Goal: Task Accomplishment & Management: Manage account settings

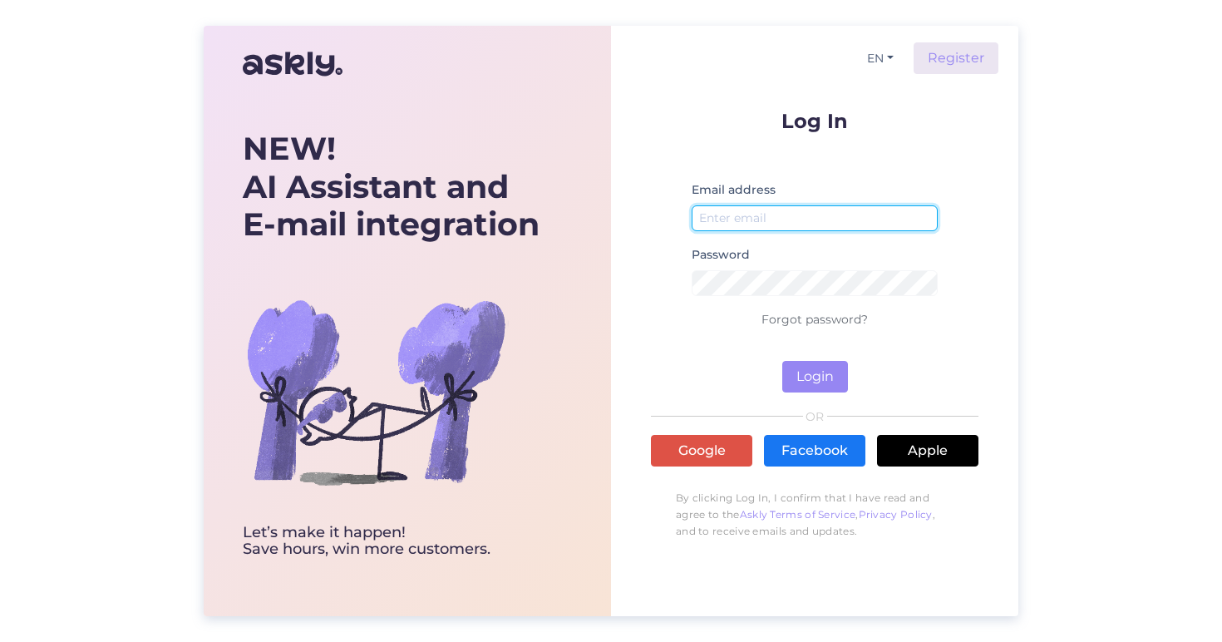
click at [711, 211] on input "email" at bounding box center [815, 218] width 246 height 26
click at [769, 213] on input "email" at bounding box center [815, 218] width 246 height 26
type input "[EMAIL_ADDRESS][DOMAIN_NAME]"
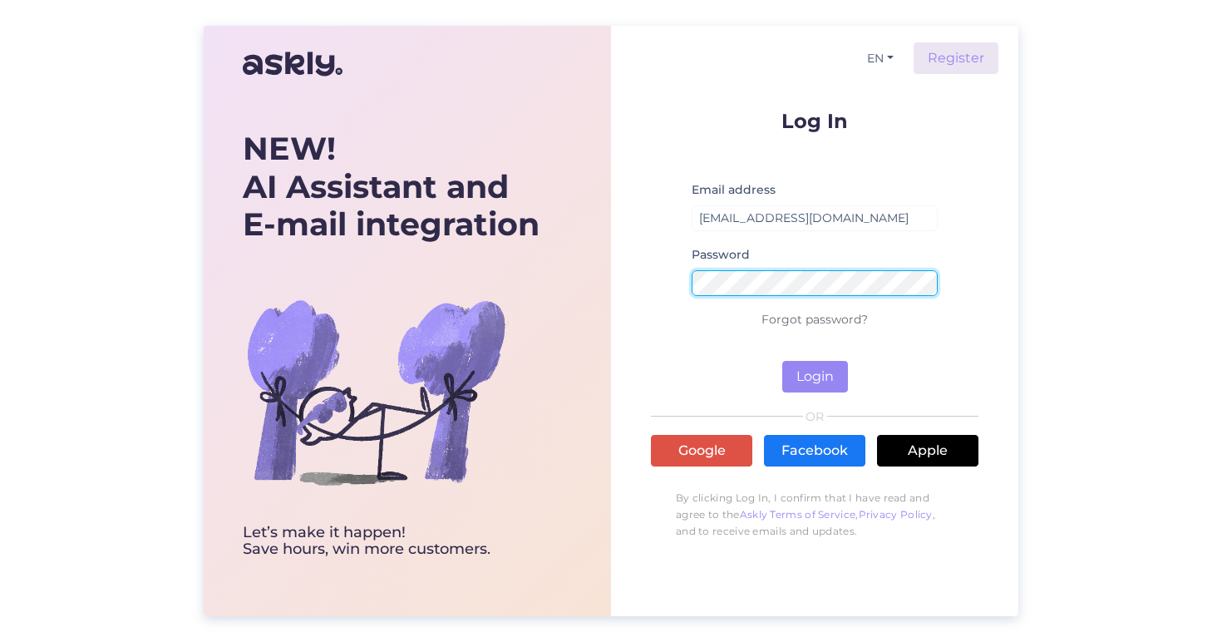
click at [782, 361] on button "Login" at bounding box center [815, 377] width 66 height 32
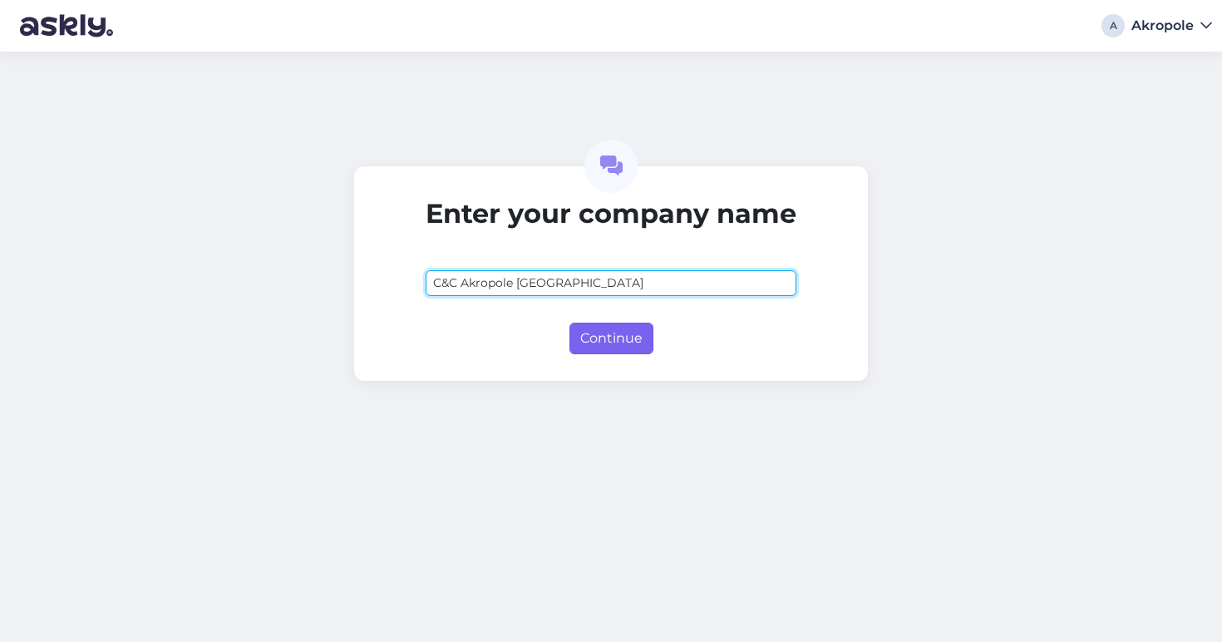
type input "C&C Akropole [GEOGRAPHIC_DATA]"
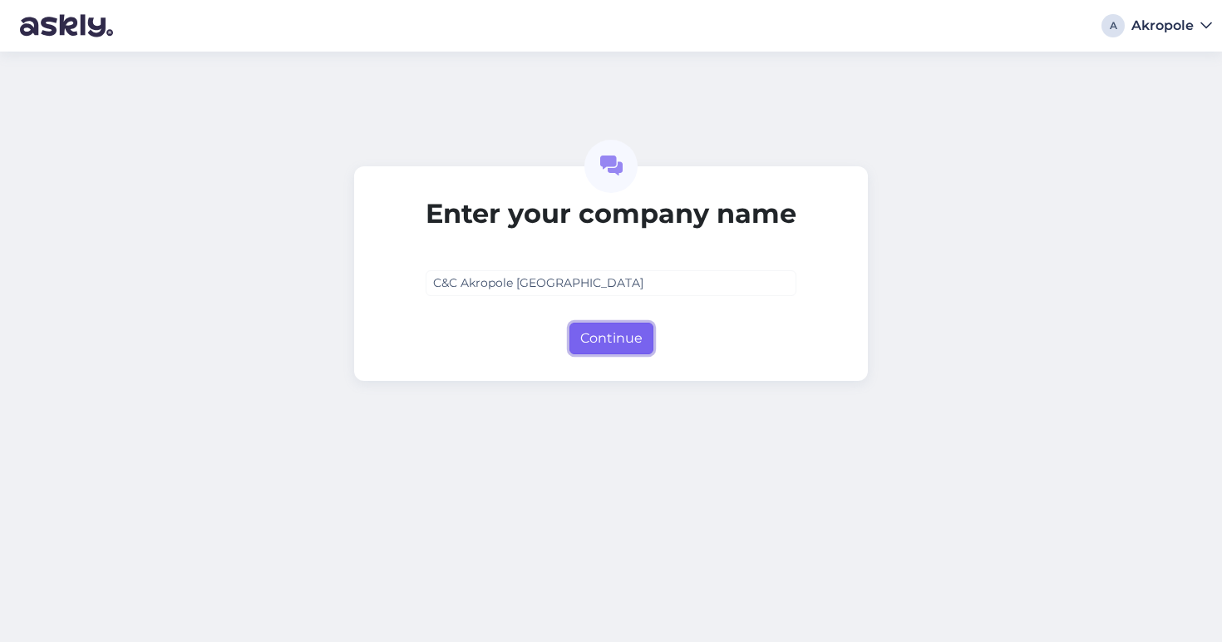
click at [603, 338] on button "Continue" at bounding box center [611, 338] width 84 height 32
